Goal: Task Accomplishment & Management: Manage account settings

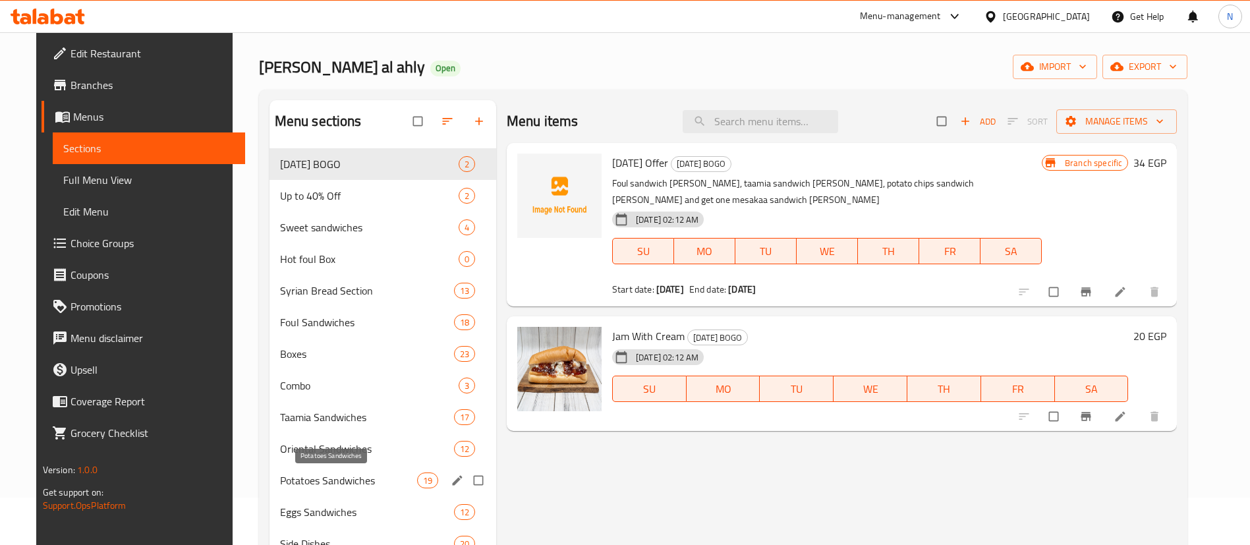
scroll to position [65, 0]
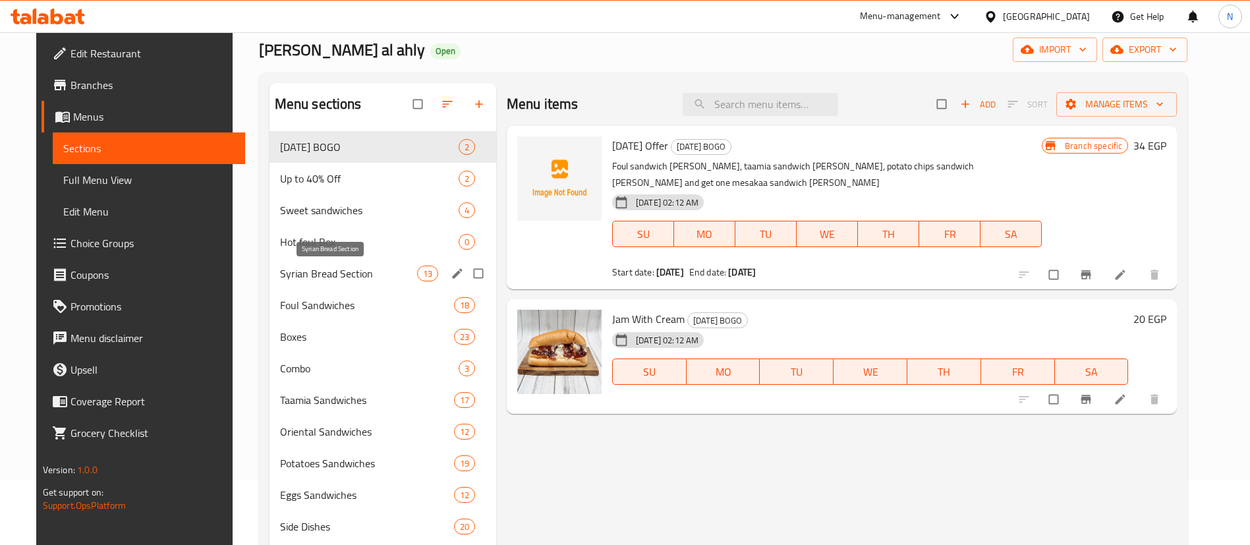
click at [341, 270] on span "Syrian Bread Section" at bounding box center [348, 273] width 137 height 16
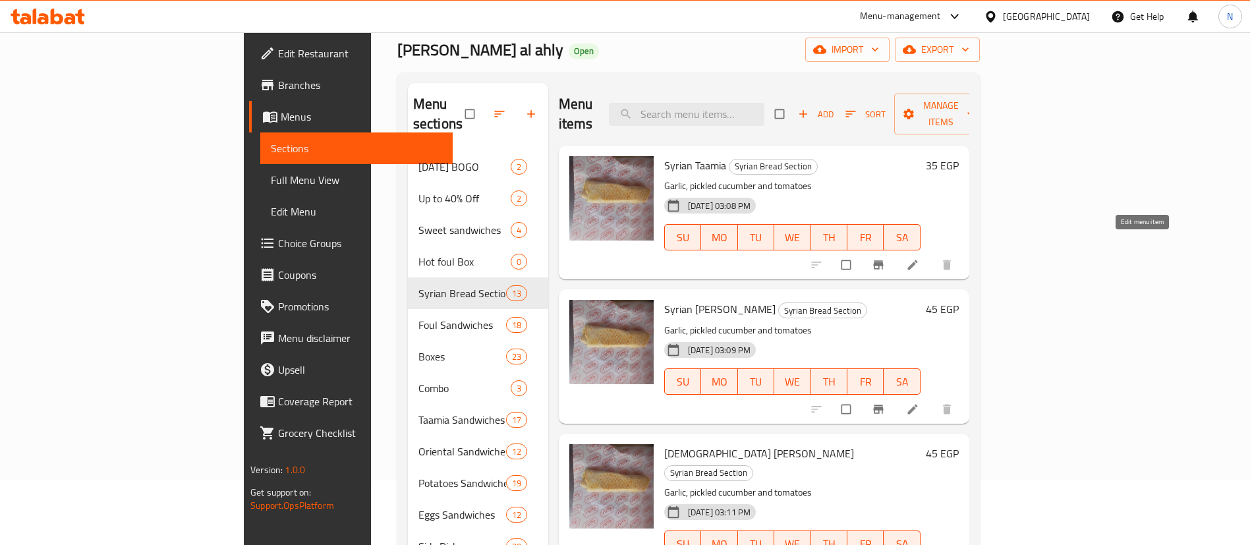
click at [917, 260] on icon at bounding box center [912, 265] width 10 height 10
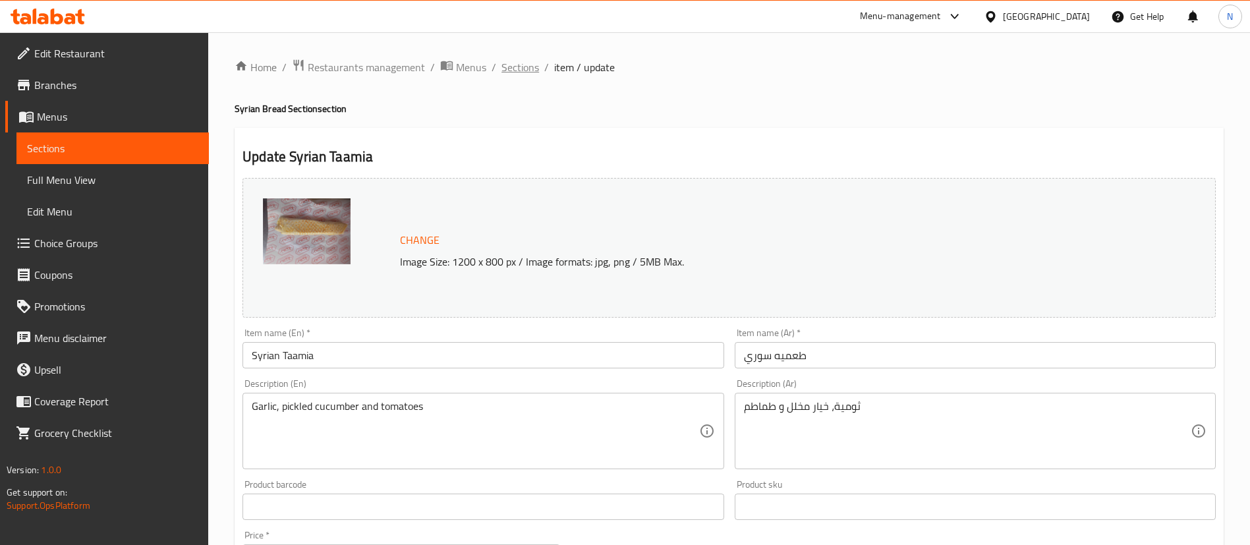
click at [513, 65] on span "Sections" at bounding box center [520, 67] width 38 height 16
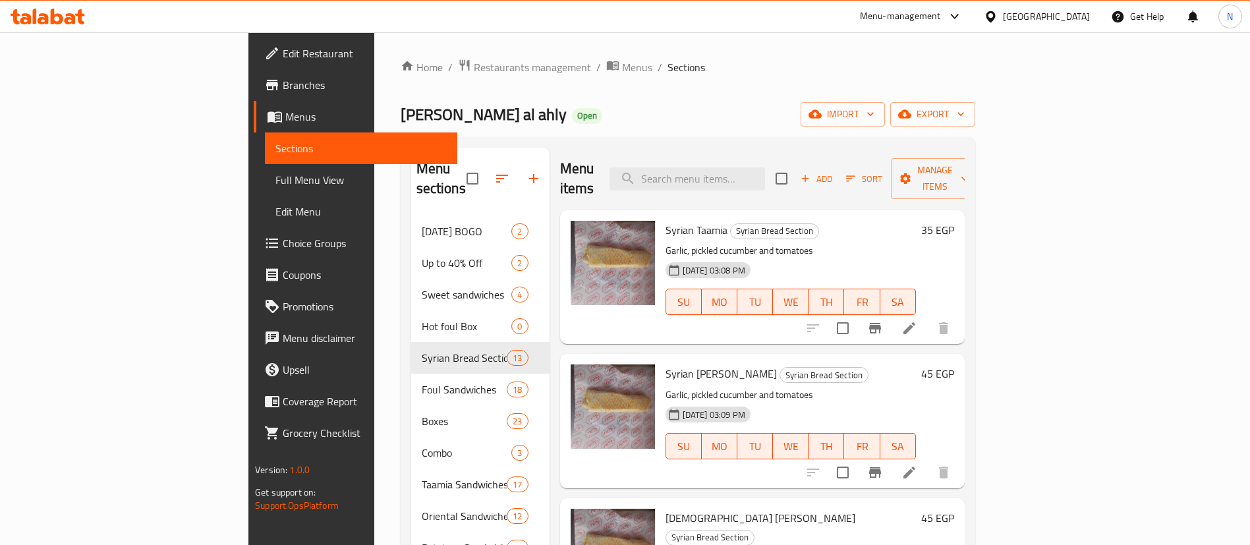
click at [941, 19] on div "Menu-management" at bounding box center [900, 17] width 81 height 16
click at [901, 149] on div "Restaurant-Management" at bounding box center [892, 145] width 103 height 14
